Goal: Information Seeking & Learning: Learn about a topic

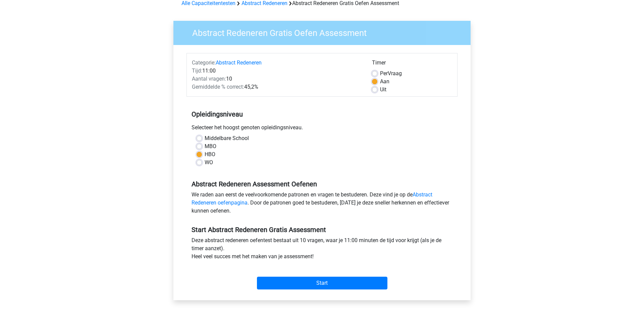
scroll to position [68, 0]
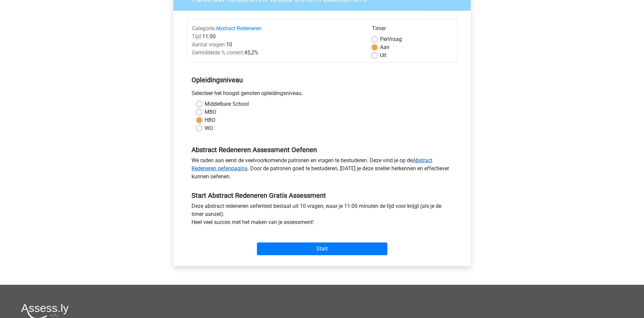
click at [231, 166] on link "Abstract Redeneren oefenpagina" at bounding box center [311, 164] width 241 height 14
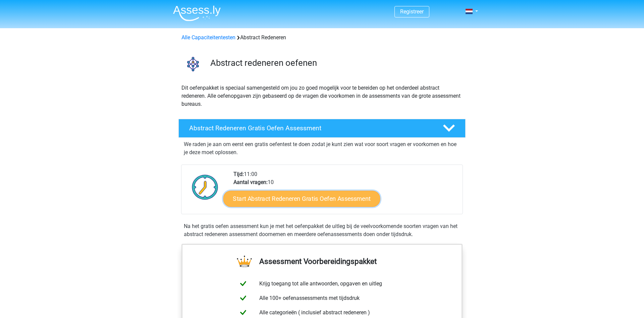
click at [299, 201] on link "Start Abstract Redeneren Gratis Oefen Assessment" at bounding box center [301, 198] width 157 height 16
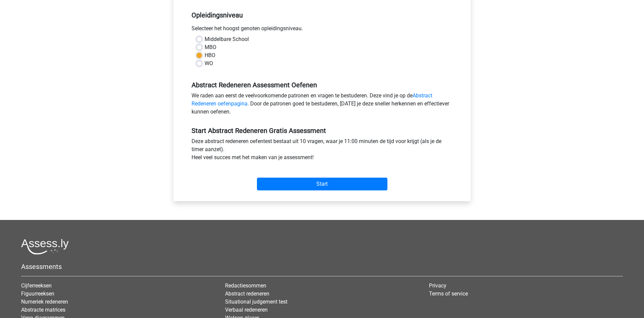
scroll to position [137, 0]
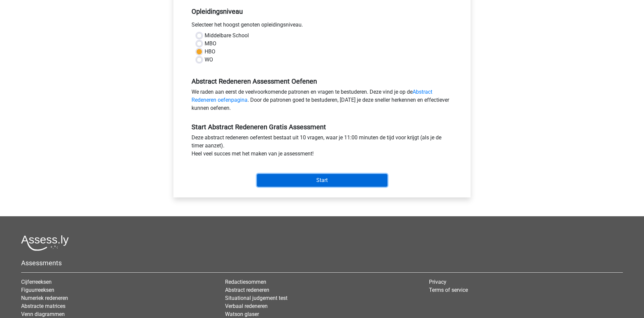
click at [296, 181] on input "Start" at bounding box center [322, 180] width 130 height 13
click at [312, 181] on input "Start" at bounding box center [322, 180] width 130 height 13
click at [328, 182] on input "Start" at bounding box center [322, 180] width 130 height 13
click at [330, 181] on input "Start" at bounding box center [322, 180] width 130 height 13
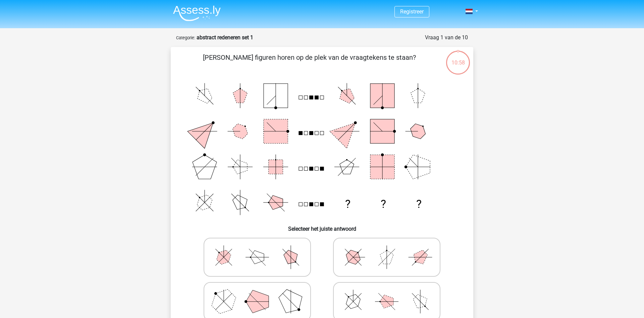
click at [454, 60] on div "10:58" at bounding box center [457, 58] width 25 height 17
click at [458, 51] on div "10:57" at bounding box center [457, 58] width 25 height 17
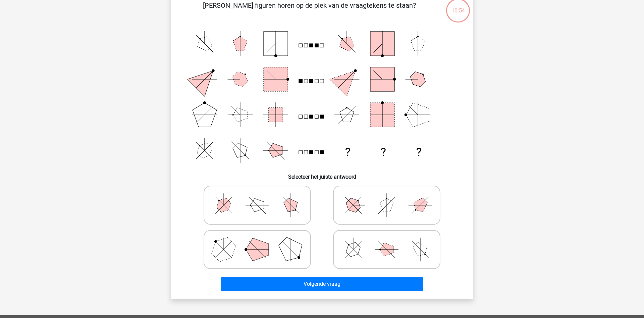
scroll to position [68, 0]
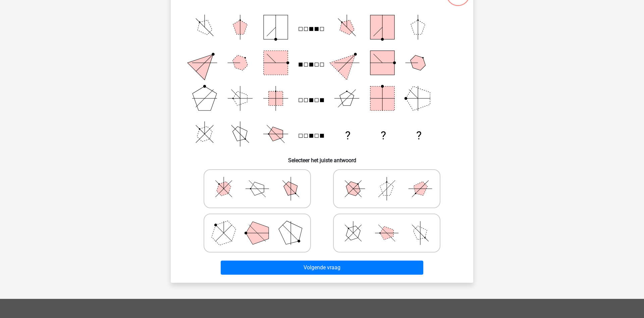
click at [271, 223] on icon at bounding box center [257, 233] width 101 height 34
click at [262, 223] on input "radio" at bounding box center [259, 222] width 4 height 4
radio input "true"
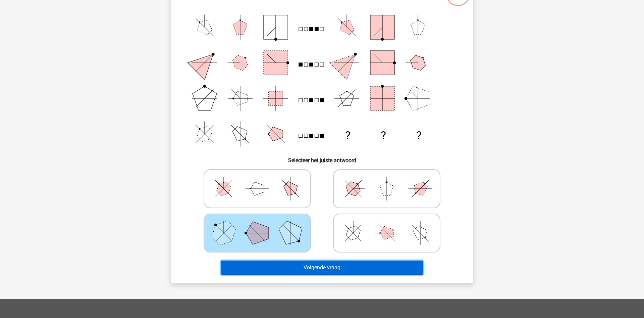
click at [305, 261] on button "Volgende vraag" at bounding box center [322, 267] width 203 height 14
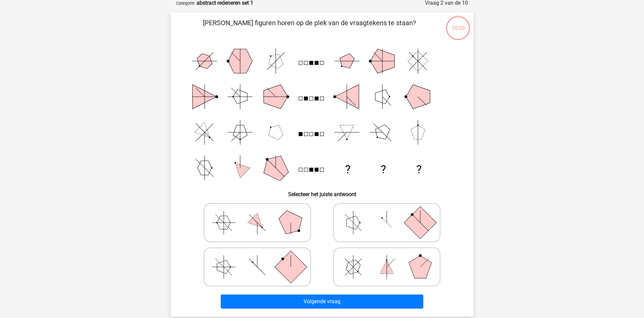
scroll to position [34, 0]
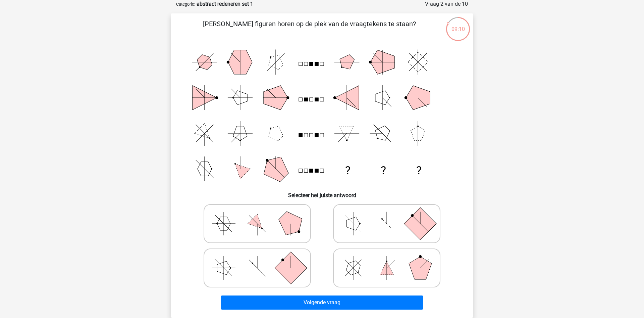
click at [417, 261] on polygon at bounding box center [420, 267] width 23 height 23
click at [391, 259] on input "radio" at bounding box center [389, 257] width 4 height 4
radio input "true"
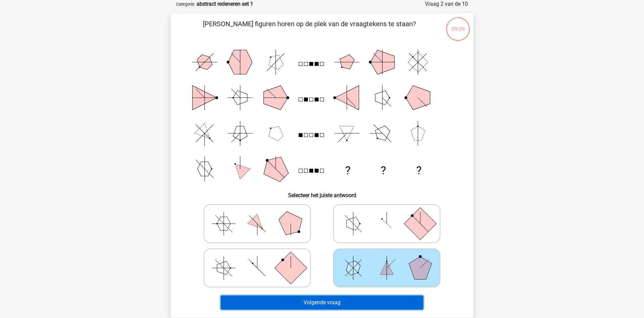
click at [379, 302] on button "Volgende vraag" at bounding box center [322, 302] width 203 height 14
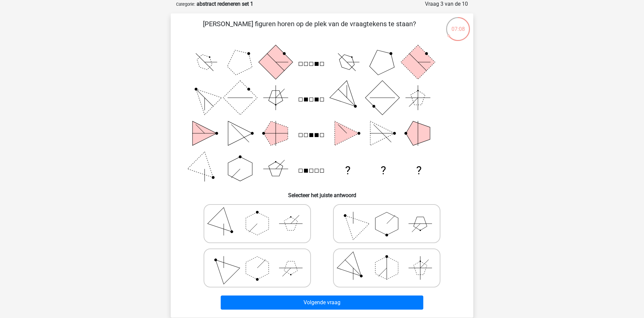
click at [394, 227] on polygon at bounding box center [386, 223] width 23 height 23
click at [391, 215] on input "radio" at bounding box center [389, 213] width 4 height 4
radio input "true"
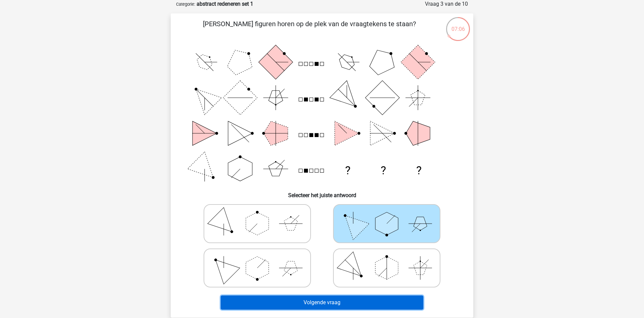
click at [387, 301] on button "Volgende vraag" at bounding box center [322, 302] width 203 height 14
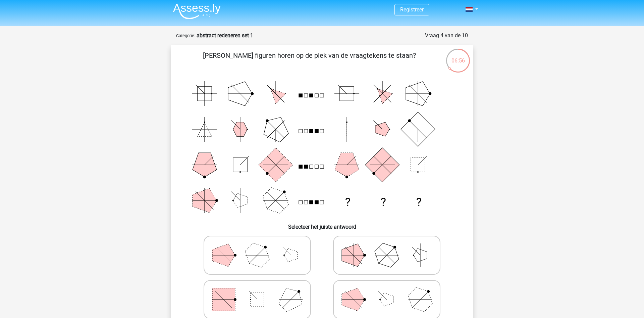
scroll to position [0, 0]
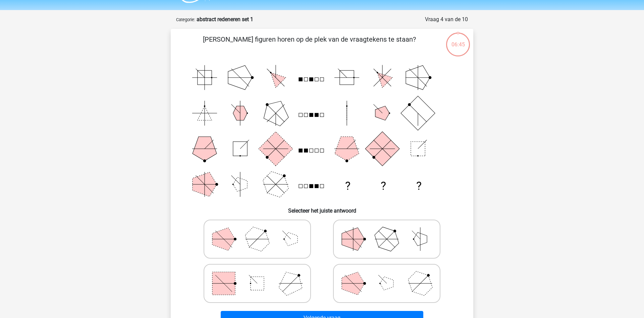
scroll to position [34, 0]
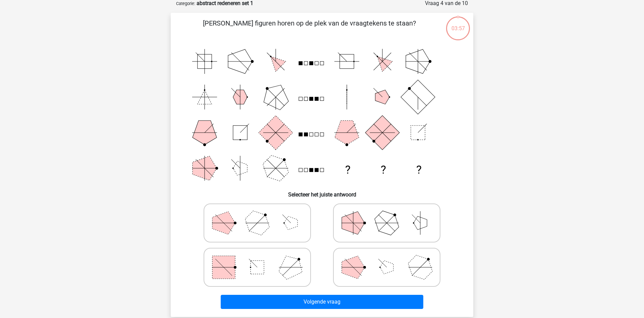
click at [268, 264] on icon at bounding box center [257, 267] width 101 height 34
click at [262, 259] on input "radio" at bounding box center [259, 256] width 4 height 4
radio input "true"
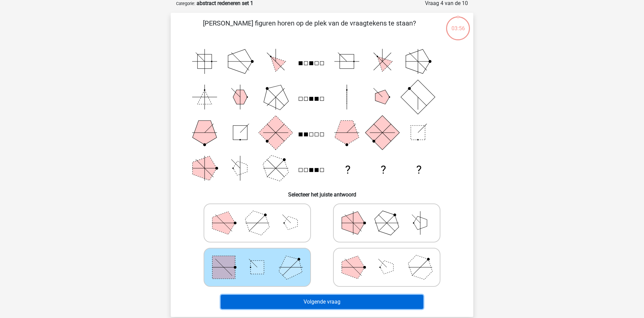
click at [313, 296] on button "Volgende vraag" at bounding box center [322, 301] width 203 height 14
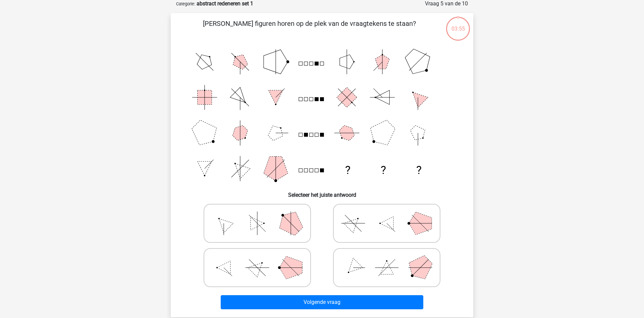
scroll to position [34, 0]
click at [250, 264] on icon at bounding box center [257, 268] width 101 height 34
click at [257, 259] on input "radio" at bounding box center [259, 257] width 4 height 4
radio input "true"
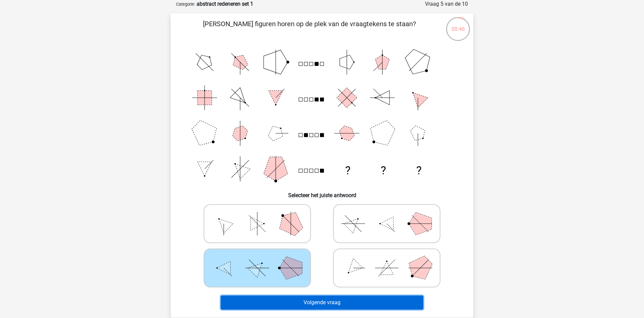
click at [316, 302] on button "Volgende vraag" at bounding box center [322, 302] width 203 height 14
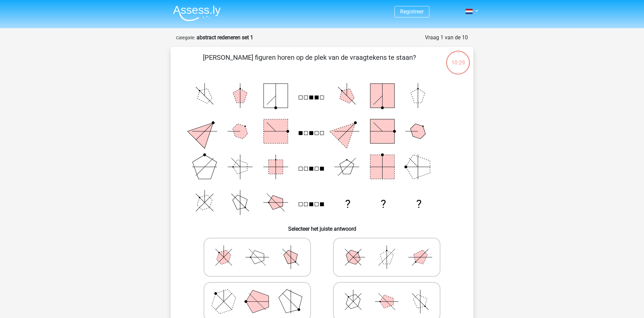
click at [260, 299] on polygon at bounding box center [257, 301] width 23 height 23
click at [260, 293] on input "radio" at bounding box center [259, 290] width 4 height 4
radio input "true"
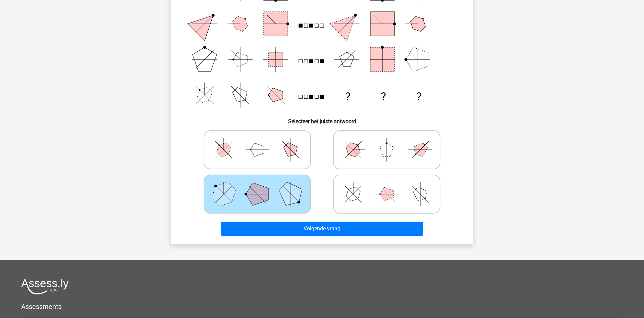
scroll to position [137, 0]
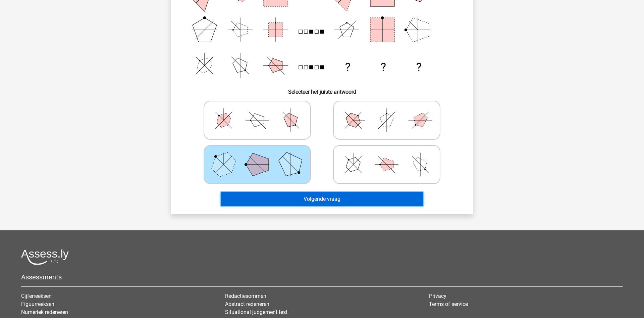
click at [348, 198] on button "Volgende vraag" at bounding box center [322, 199] width 203 height 14
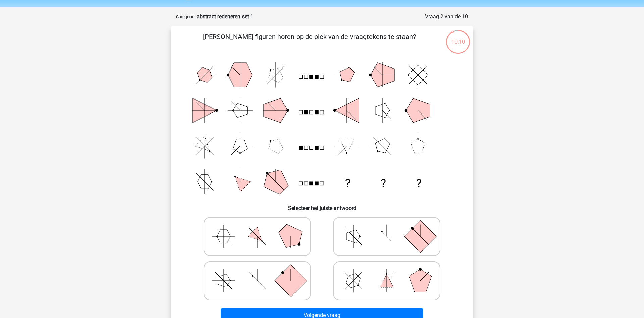
scroll to position [34, 0]
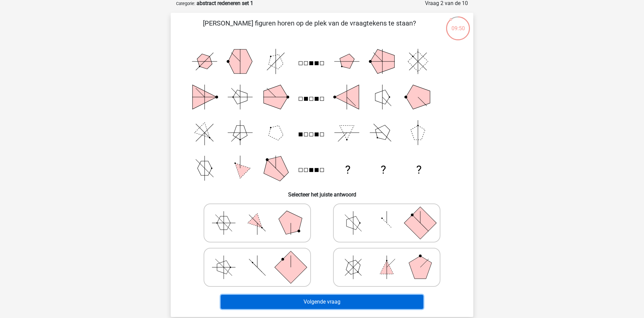
click at [303, 297] on button "Volgende vraag" at bounding box center [322, 301] width 203 height 14
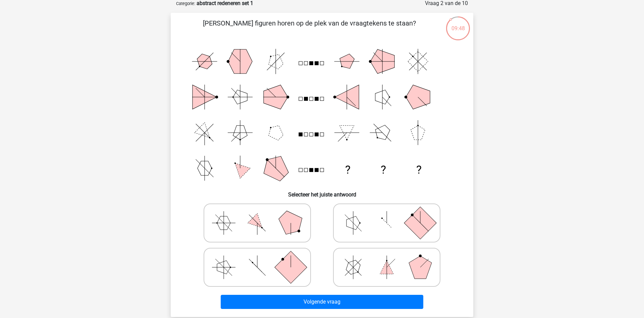
click at [287, 275] on rect at bounding box center [291, 266] width 32 height 32
click at [262, 259] on input "radio" at bounding box center [259, 256] width 4 height 4
radio input "true"
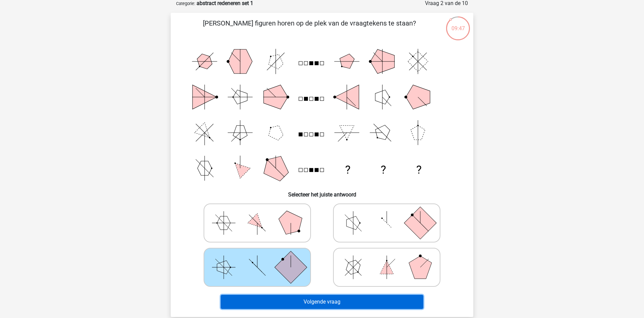
click at [308, 295] on button "Volgende vraag" at bounding box center [322, 301] width 203 height 14
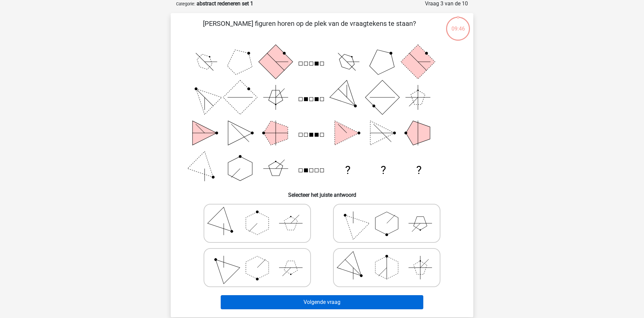
scroll to position [34, 0]
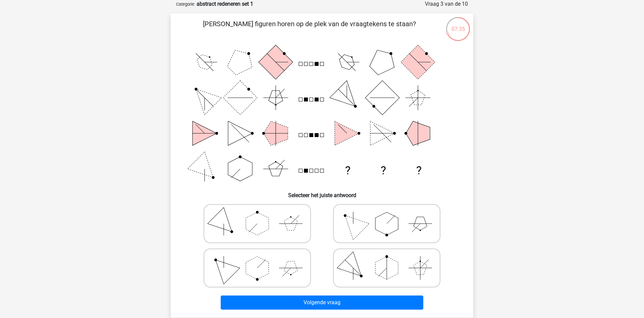
click at [394, 222] on polygon at bounding box center [386, 223] width 23 height 23
click at [391, 215] on input "radio" at bounding box center [389, 213] width 4 height 4
radio input "true"
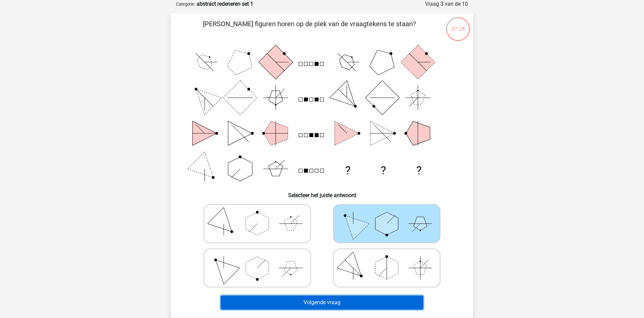
click at [348, 302] on button "Volgende vraag" at bounding box center [322, 302] width 203 height 14
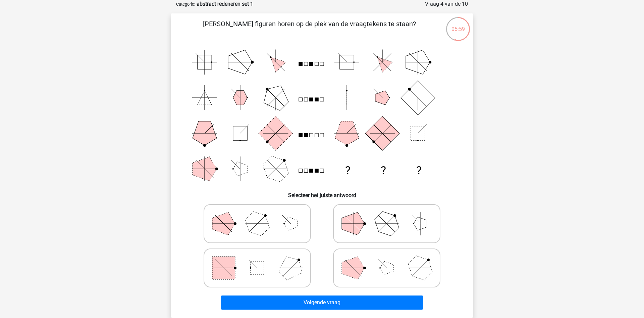
click at [289, 275] on polygon at bounding box center [291, 267] width 32 height 32
click at [262, 259] on input "radio" at bounding box center [259, 257] width 4 height 4
radio input "true"
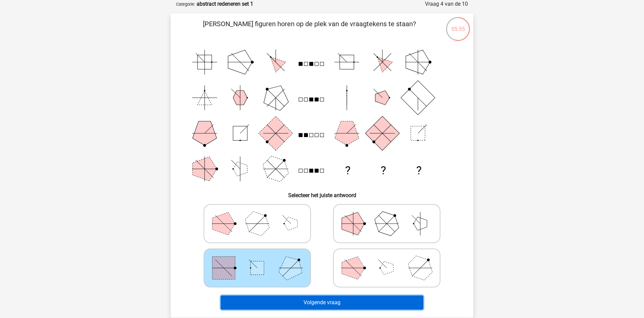
click at [312, 299] on button "Volgende vraag" at bounding box center [322, 302] width 203 height 14
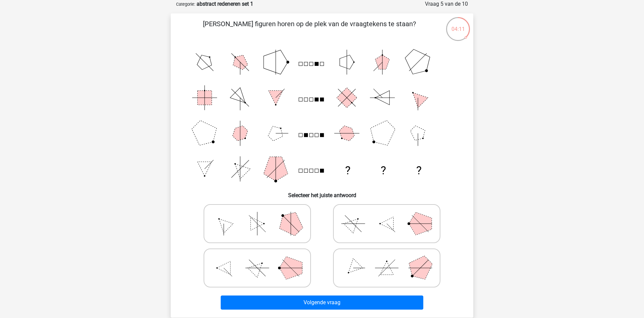
click at [260, 264] on polygon at bounding box center [257, 267] width 19 height 19
click at [260, 259] on input "radio" at bounding box center [259, 257] width 4 height 4
radio input "true"
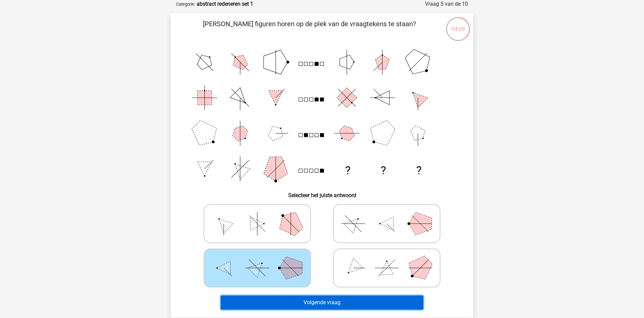
click at [324, 300] on button "Volgende vraag" at bounding box center [322, 302] width 203 height 14
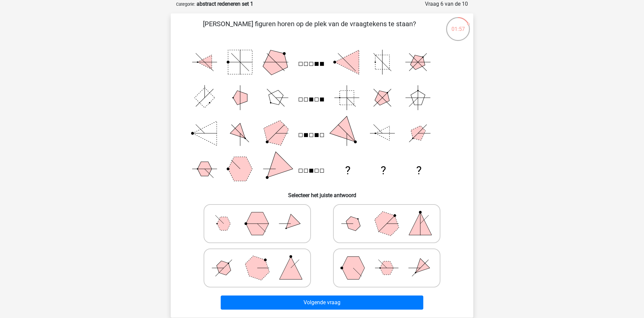
click at [248, 262] on polygon at bounding box center [257, 267] width 32 height 32
click at [257, 259] on input "radio" at bounding box center [259, 257] width 4 height 4
radio input "true"
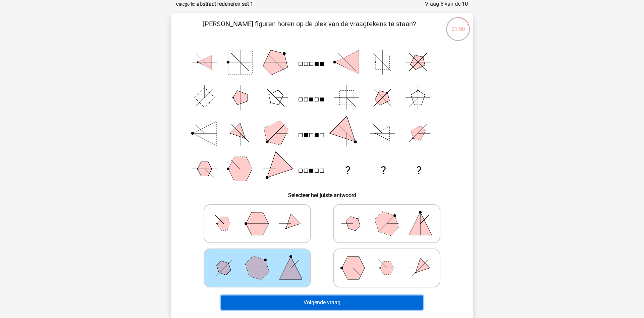
click at [305, 297] on button "Volgende vraag" at bounding box center [322, 302] width 203 height 14
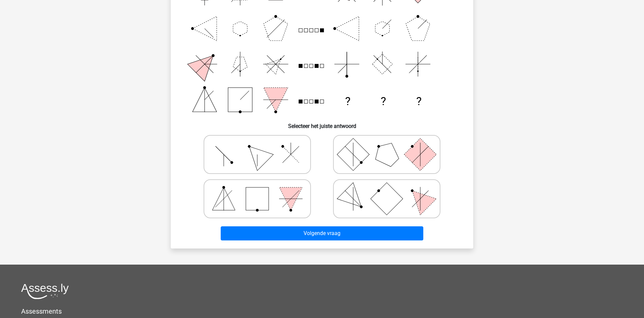
scroll to position [68, 0]
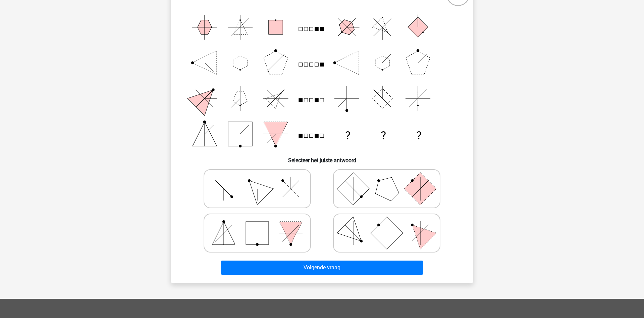
click at [402, 183] on icon at bounding box center [386, 189] width 101 height 34
click at [391, 180] on input "radio" at bounding box center [389, 178] width 4 height 4
radio input "true"
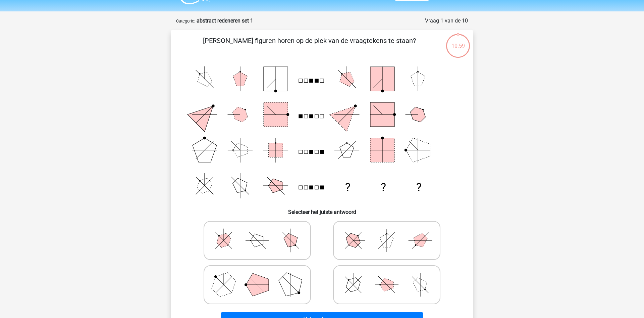
scroll to position [34, 0]
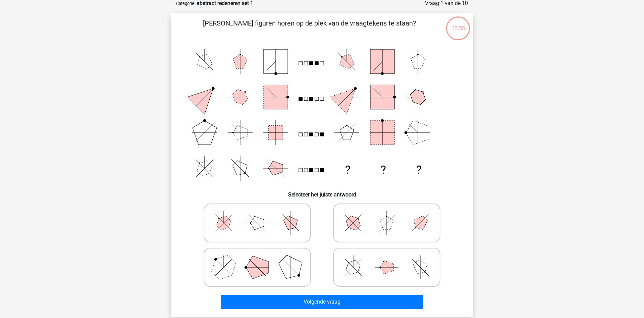
click at [260, 258] on input "radio" at bounding box center [259, 256] width 4 height 4
radio input "true"
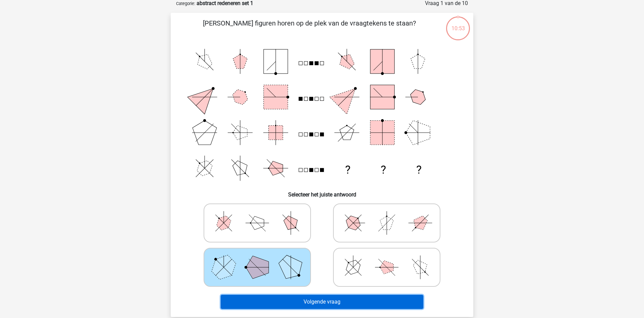
click at [316, 302] on button "Volgende vraag" at bounding box center [322, 301] width 203 height 14
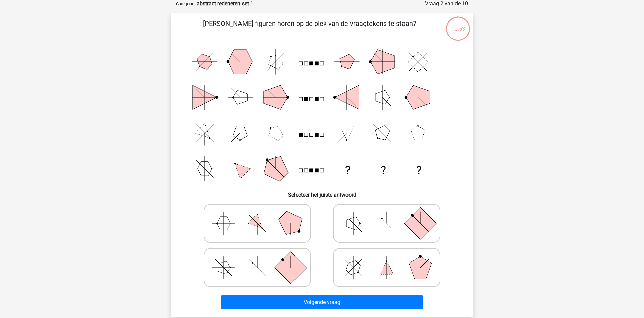
scroll to position [34, 0]
click at [204, 271] on label at bounding box center [257, 267] width 107 height 39
click at [257, 259] on input "radio" at bounding box center [259, 257] width 4 height 4
radio input "true"
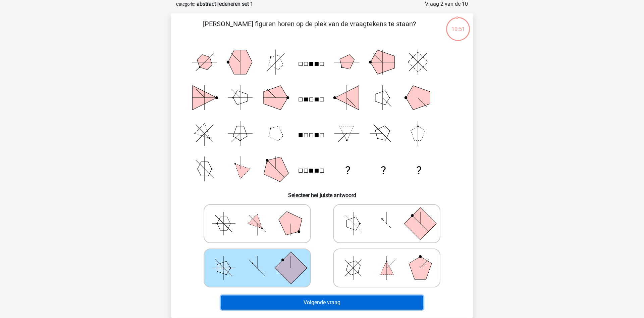
click at [299, 301] on button "Volgende vraag" at bounding box center [322, 302] width 203 height 14
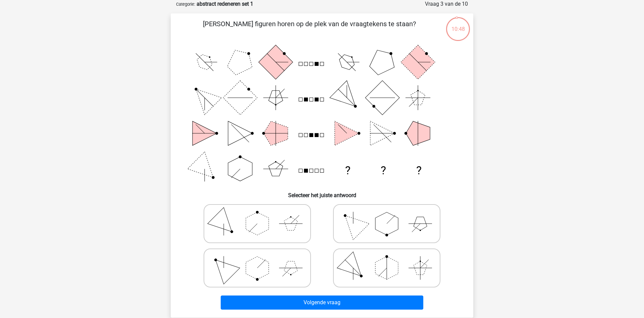
click at [343, 217] on icon at bounding box center [386, 224] width 101 height 34
click at [387, 215] on input "radio" at bounding box center [389, 213] width 4 height 4
radio input "true"
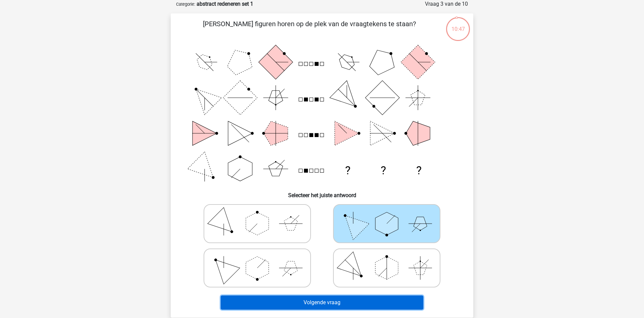
click at [326, 301] on button "Volgende vraag" at bounding box center [322, 302] width 203 height 14
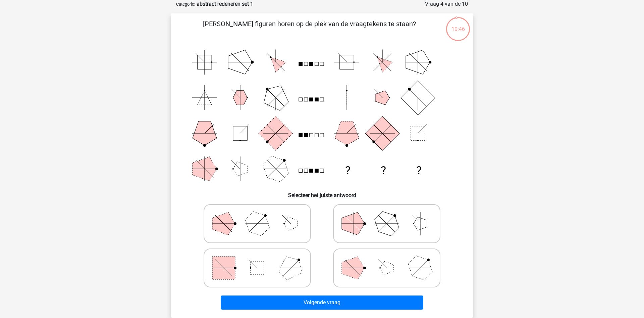
click at [276, 266] on icon at bounding box center [257, 268] width 101 height 34
click at [262, 259] on input "radio" at bounding box center [259, 257] width 4 height 4
radio input "true"
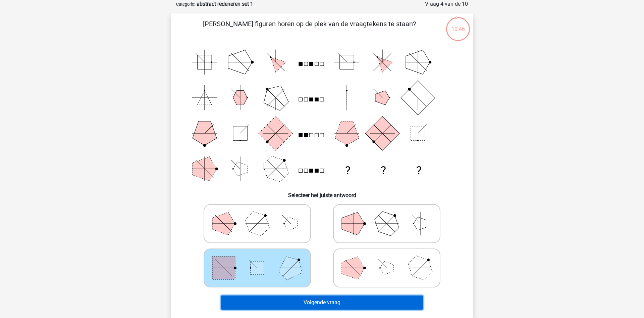
click at [318, 300] on button "Volgende vraag" at bounding box center [322, 302] width 203 height 14
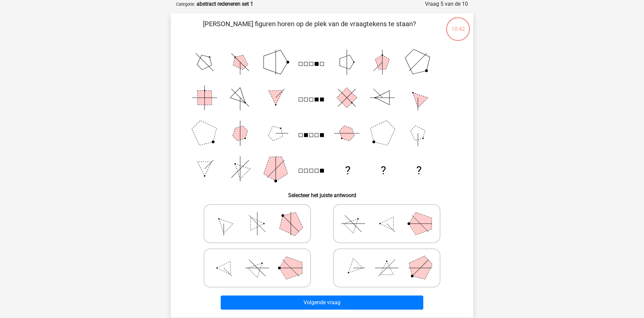
click at [295, 277] on icon at bounding box center [257, 268] width 101 height 34
click at [262, 259] on input "radio" at bounding box center [259, 257] width 4 height 4
radio input "true"
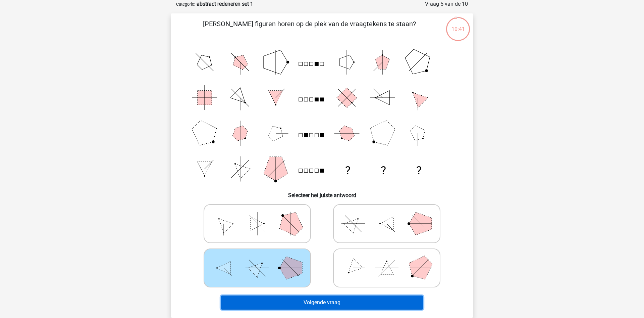
click at [304, 297] on button "Volgende vraag" at bounding box center [322, 302] width 203 height 14
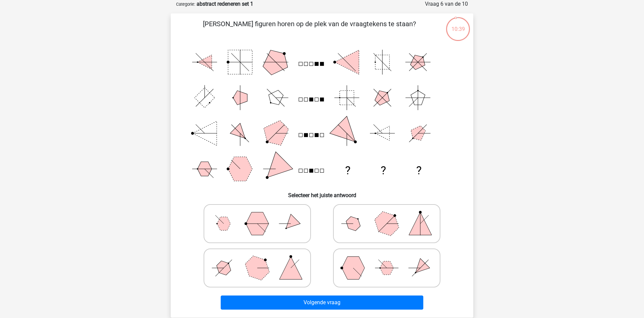
click at [296, 275] on polygon at bounding box center [290, 267] width 23 height 23
click at [262, 259] on input "radio" at bounding box center [259, 257] width 4 height 4
radio input "true"
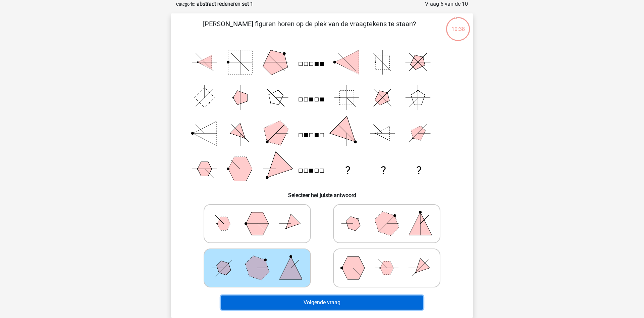
click at [336, 302] on button "Volgende vraag" at bounding box center [322, 302] width 203 height 14
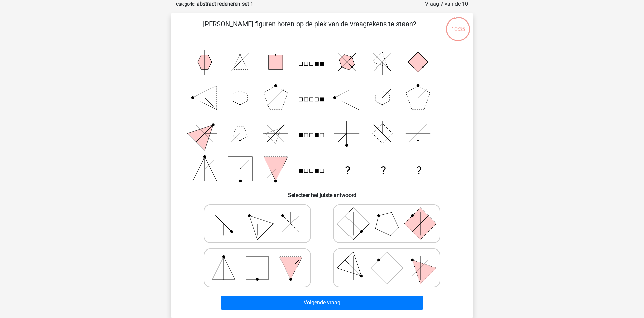
click at [355, 226] on rect at bounding box center [353, 223] width 32 height 32
click at [387, 215] on input "radio" at bounding box center [389, 213] width 4 height 4
radio input "true"
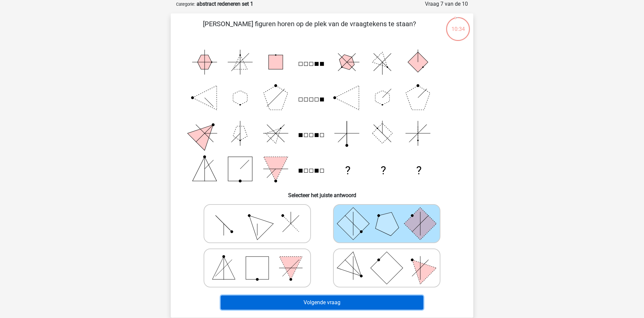
click at [354, 303] on button "Volgende vraag" at bounding box center [322, 302] width 203 height 14
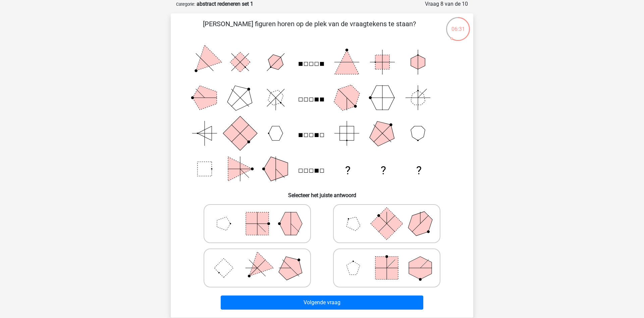
click at [275, 232] on icon at bounding box center [257, 224] width 101 height 34
click at [262, 215] on input "radio" at bounding box center [259, 213] width 4 height 4
radio input "true"
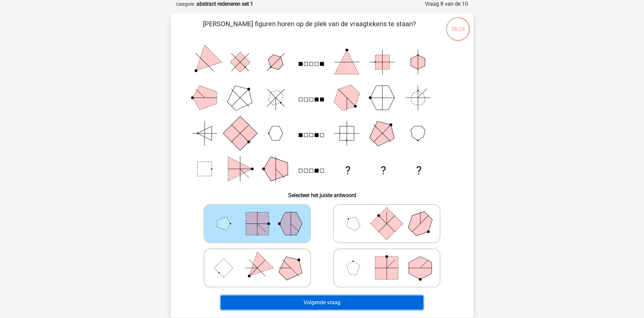
click at [320, 297] on button "Volgende vraag" at bounding box center [322, 302] width 203 height 14
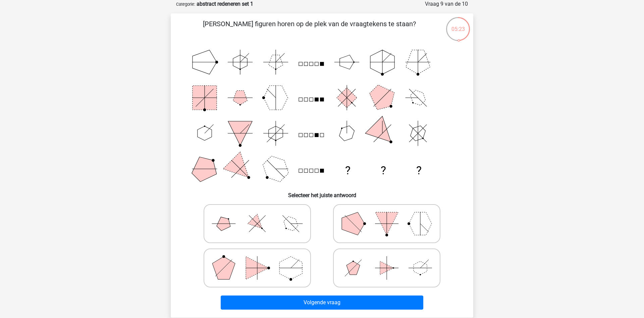
click at [257, 220] on polygon at bounding box center [257, 223] width 19 height 19
click at [257, 215] on input "radio" at bounding box center [259, 213] width 4 height 4
radio input "true"
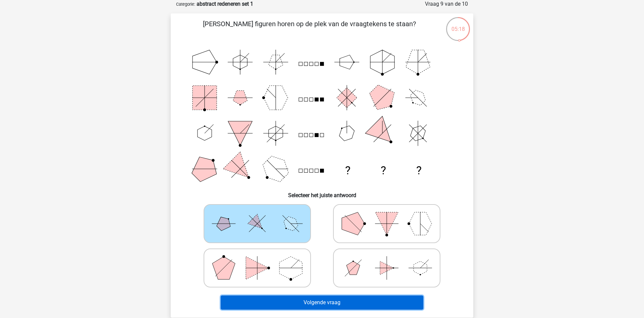
click at [346, 302] on button "Volgende vraag" at bounding box center [322, 302] width 203 height 14
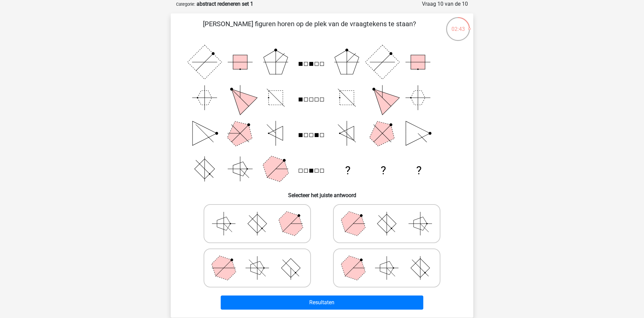
click at [398, 228] on icon at bounding box center [386, 224] width 101 height 34
click at [391, 215] on input "radio" at bounding box center [389, 213] width 4 height 4
radio input "true"
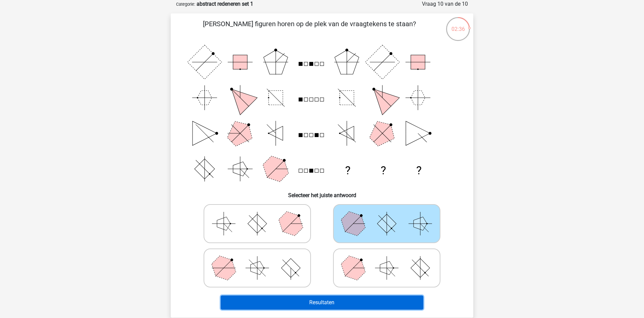
click at [350, 298] on button "Resultaten" at bounding box center [322, 302] width 203 height 14
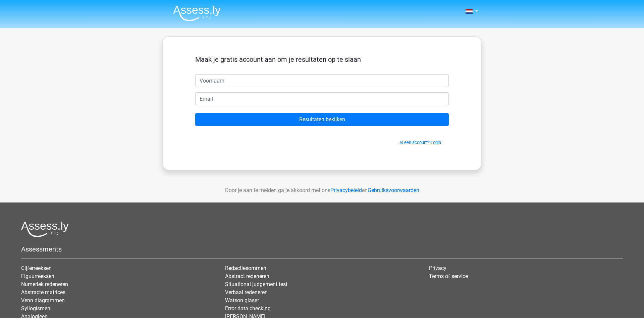
click at [236, 77] on input "text" at bounding box center [321, 80] width 253 height 13
type input "[PERSON_NAME]"
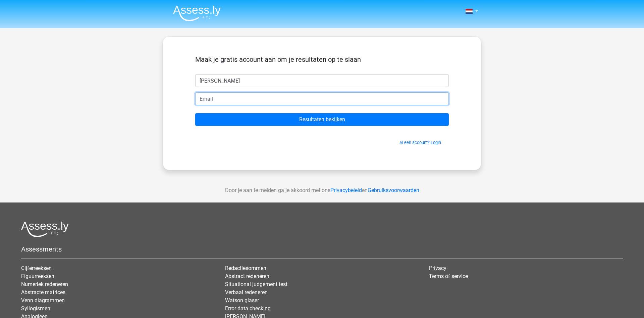
click at [202, 95] on input "email" at bounding box center [321, 98] width 253 height 13
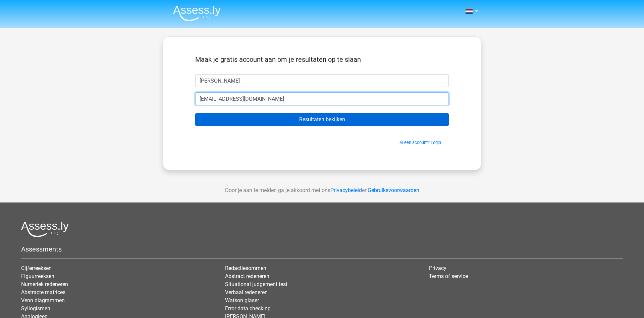
type input "veem@telenet.be"
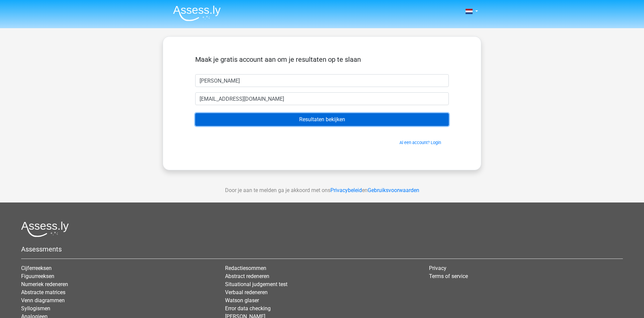
click at [259, 120] on input "Resultaten bekijken" at bounding box center [321, 119] width 253 height 13
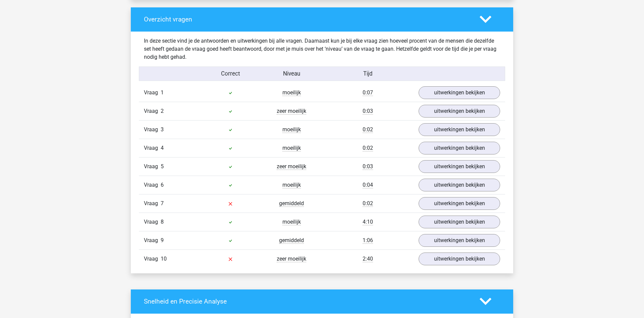
scroll to position [479, 0]
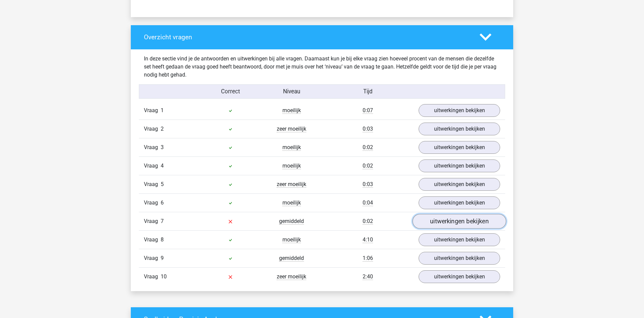
click at [448, 220] on link "uitwerkingen bekijken" at bounding box center [459, 221] width 94 height 15
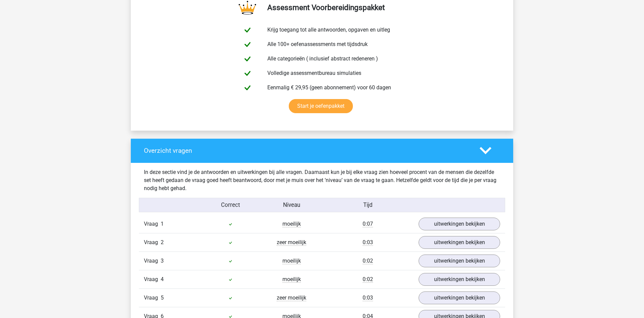
scroll to position [410, 0]
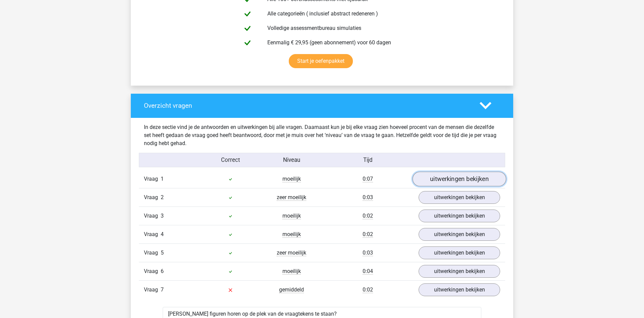
click at [422, 179] on link "uitwerkingen bekijken" at bounding box center [459, 178] width 94 height 15
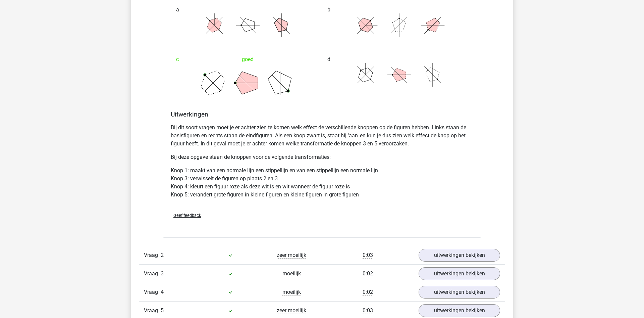
scroll to position [889, 0]
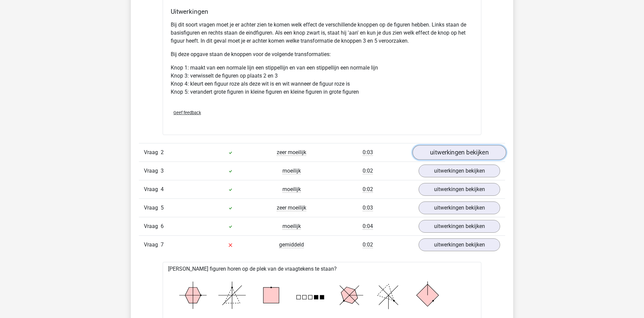
click at [476, 148] on link "uitwerkingen bekijken" at bounding box center [459, 152] width 94 height 15
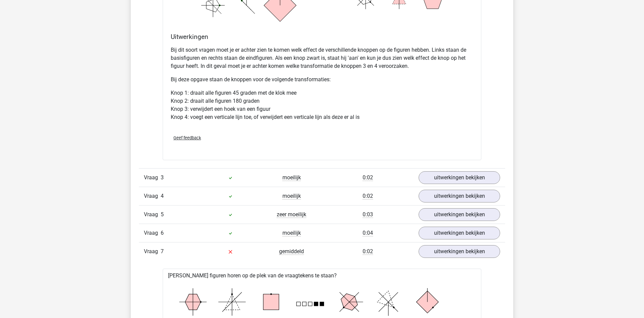
scroll to position [1334, 0]
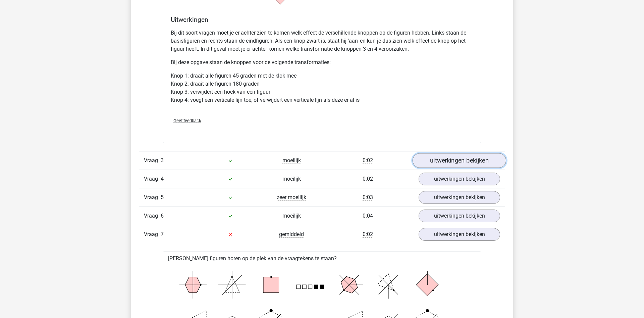
click at [475, 160] on link "uitwerkingen bekijken" at bounding box center [459, 160] width 94 height 15
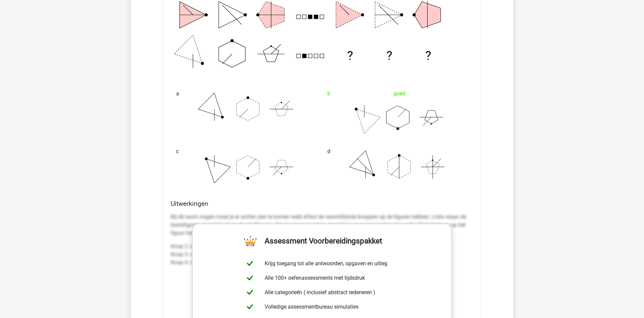
scroll to position [1607, 0]
click at [409, 186] on div "d" at bounding box center [397, 164] width 151 height 50
click at [408, 163] on polygon at bounding box center [399, 167] width 23 height 23
click at [408, 162] on polygon at bounding box center [399, 167] width 23 height 23
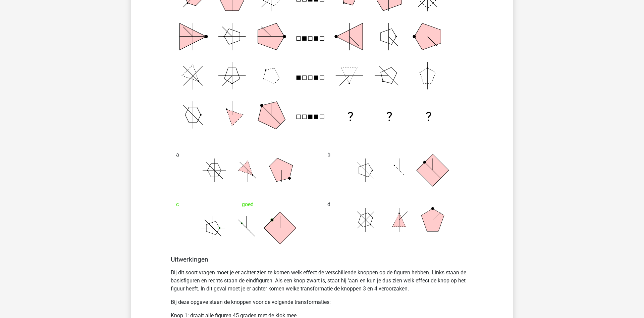
scroll to position [958, 0]
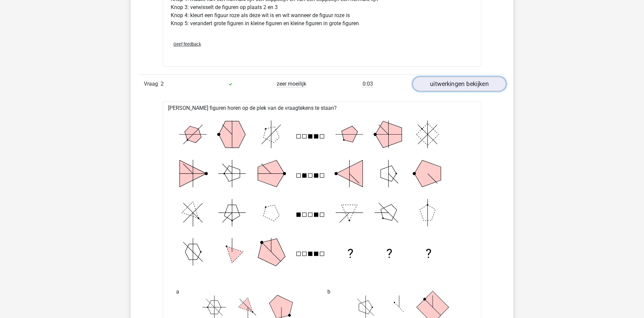
click at [443, 80] on link "uitwerkingen bekijken" at bounding box center [459, 83] width 94 height 15
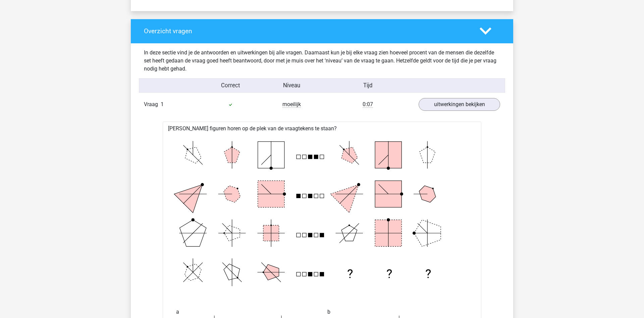
scroll to position [479, 0]
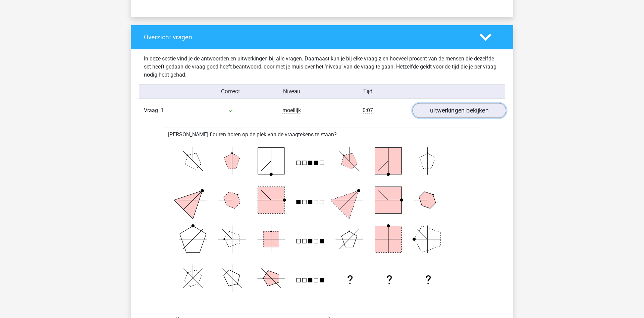
click at [445, 109] on link "uitwerkingen bekijken" at bounding box center [459, 110] width 94 height 15
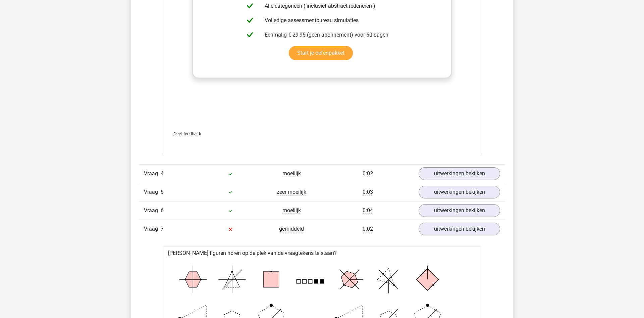
scroll to position [1094, 0]
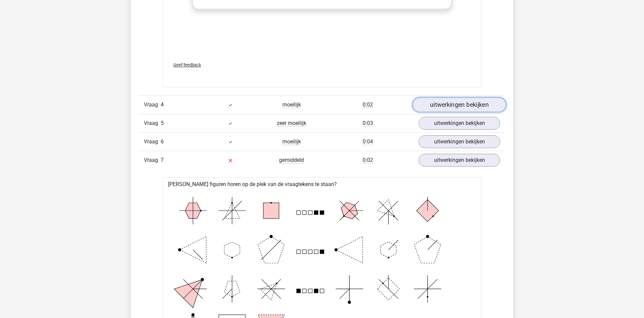
click at [433, 102] on link "uitwerkingen bekijken" at bounding box center [459, 104] width 94 height 15
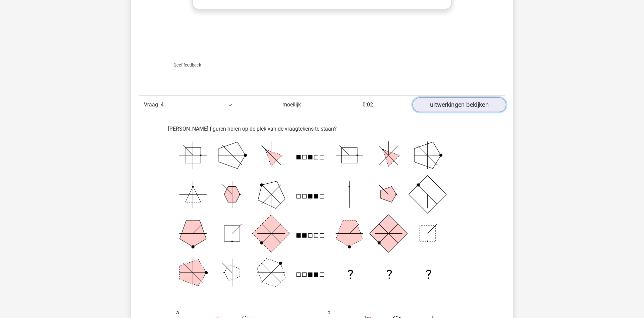
click at [463, 108] on link "uitwerkingen bekijken" at bounding box center [459, 104] width 94 height 15
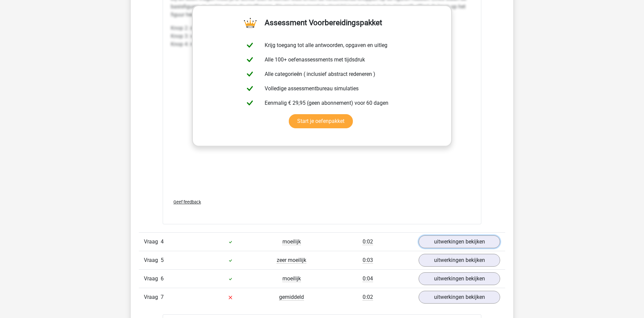
scroll to position [821, 0]
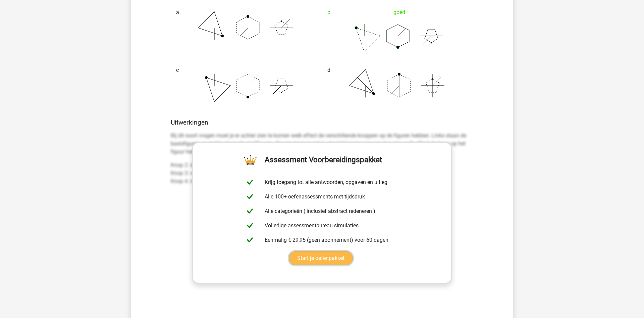
click at [353, 251] on link "Start je oefenpakket" at bounding box center [321, 258] width 64 height 14
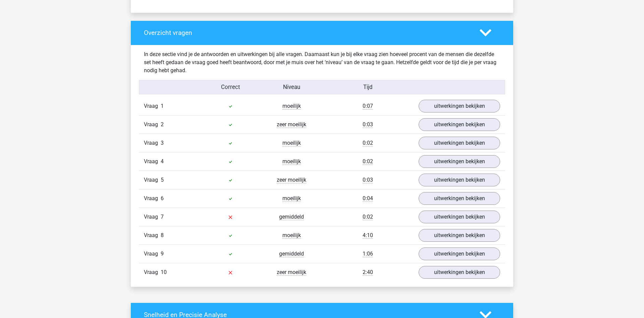
scroll to position [451, 0]
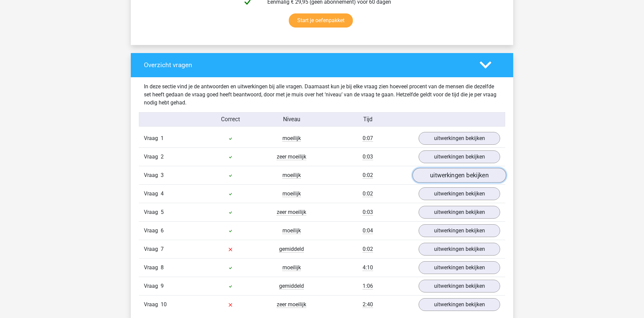
click at [472, 176] on link "uitwerkingen bekijken" at bounding box center [459, 175] width 94 height 15
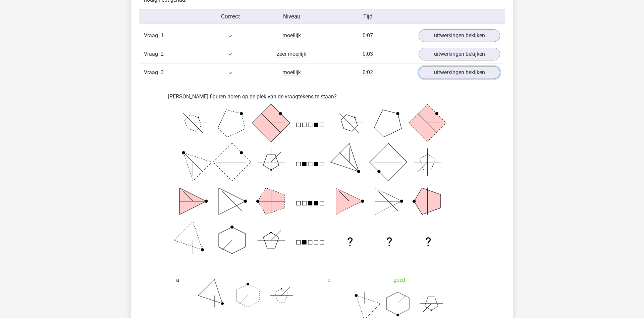
scroll to position [485, 0]
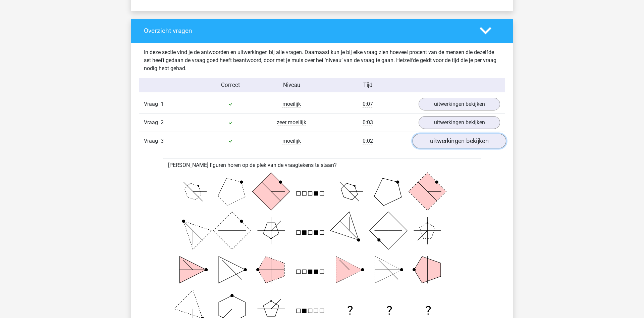
click at [455, 142] on link "uitwerkingen bekijken" at bounding box center [459, 140] width 94 height 15
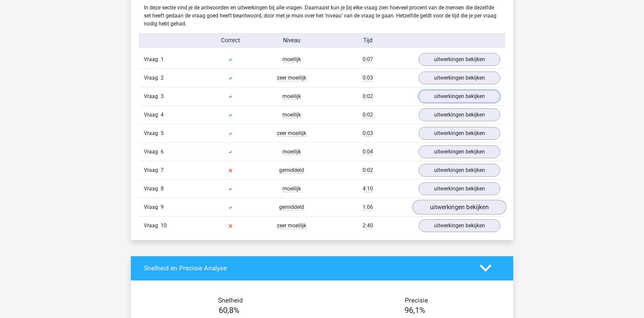
scroll to position [588, 0]
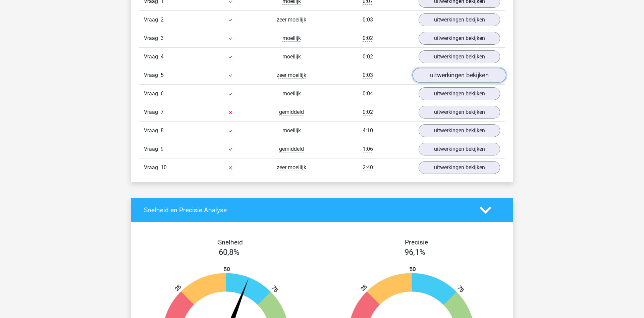
click at [454, 72] on link "uitwerkingen bekijken" at bounding box center [459, 75] width 94 height 15
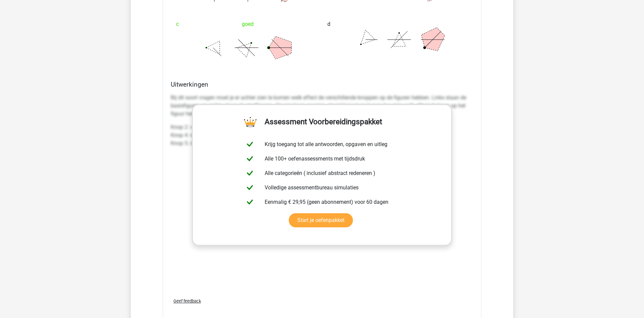
scroll to position [1032, 0]
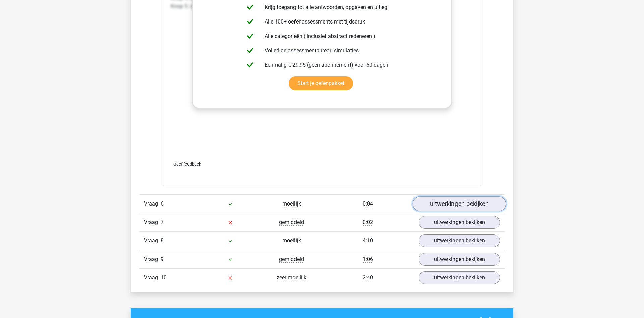
click at [443, 205] on link "uitwerkingen bekijken" at bounding box center [459, 203] width 94 height 15
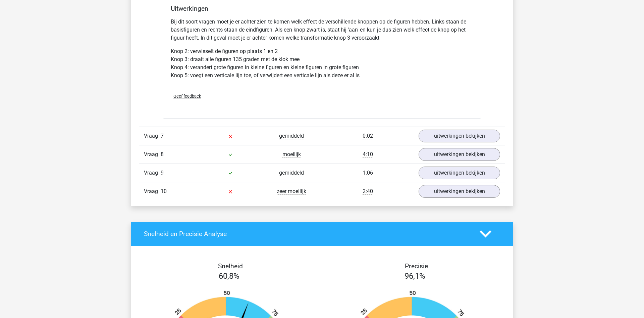
scroll to position [1545, 0]
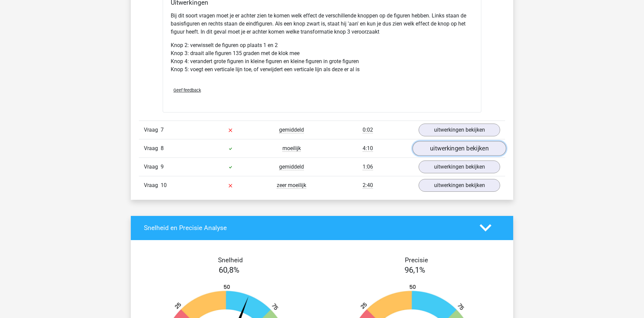
click at [460, 146] on link "uitwerkingen bekijken" at bounding box center [459, 148] width 94 height 15
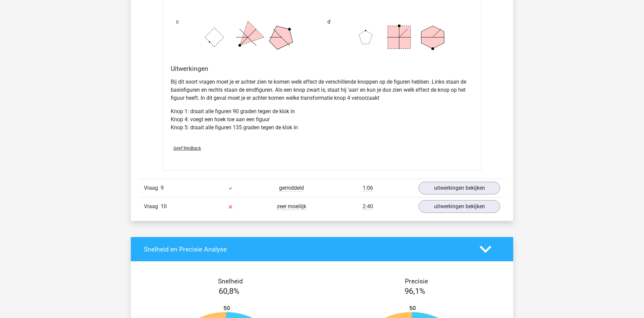
scroll to position [1990, 0]
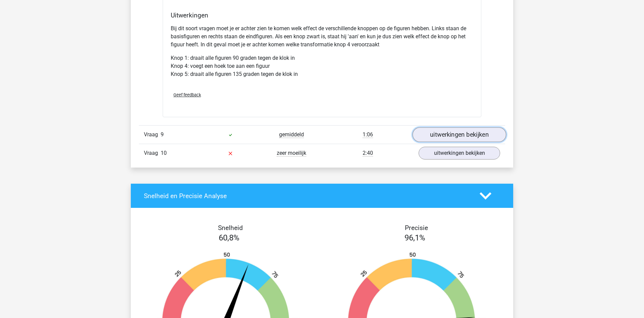
click at [460, 129] on link "uitwerkingen bekijken" at bounding box center [459, 134] width 94 height 15
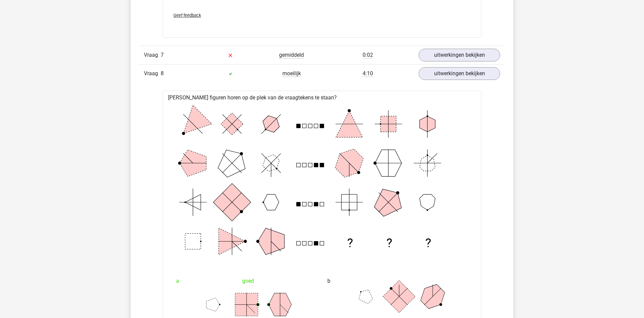
scroll to position [1580, 0]
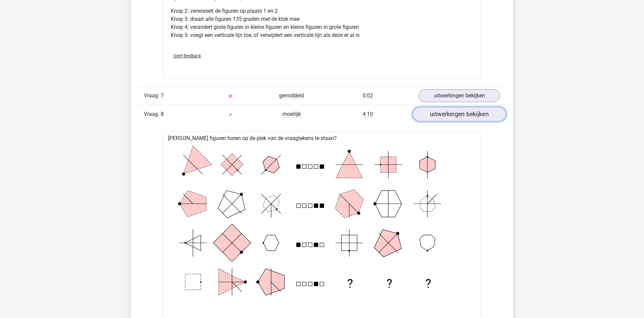
click at [454, 113] on link "uitwerkingen bekijken" at bounding box center [459, 114] width 94 height 15
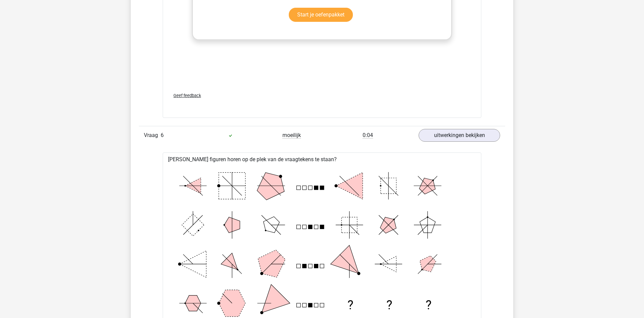
scroll to position [1067, 0]
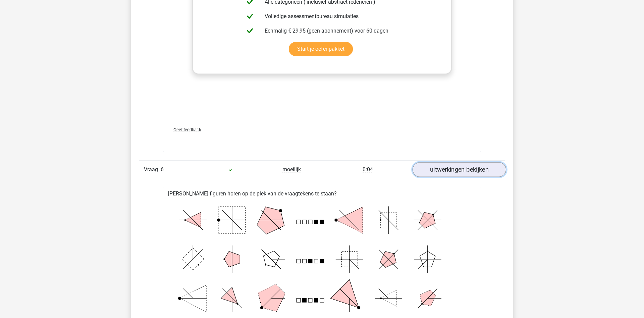
click at [455, 167] on link "uitwerkingen bekijken" at bounding box center [459, 169] width 94 height 15
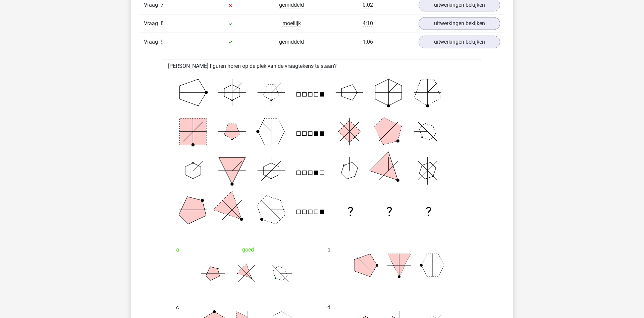
scroll to position [1238, 0]
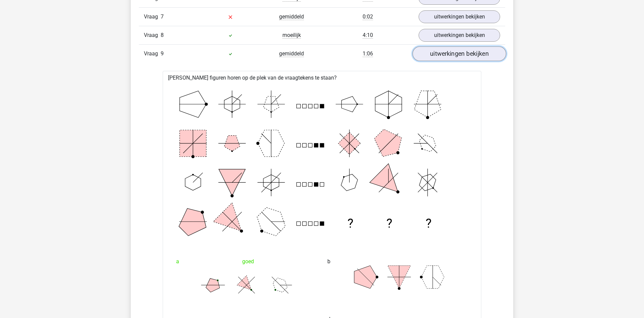
click at [438, 56] on link "uitwerkingen bekijken" at bounding box center [459, 53] width 94 height 15
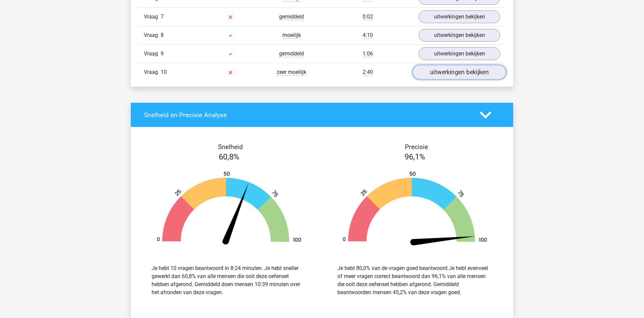
click at [464, 71] on link "uitwerkingen bekijken" at bounding box center [459, 72] width 94 height 15
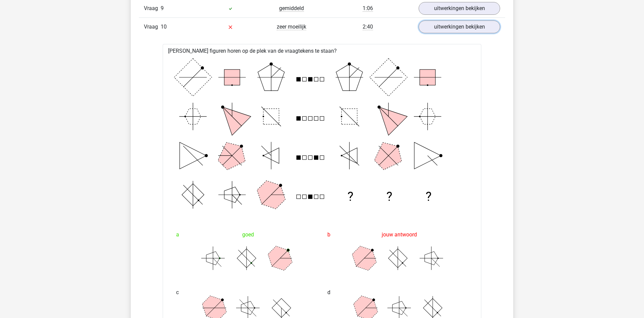
scroll to position [1340, 0]
